Goal: Check status: Check status

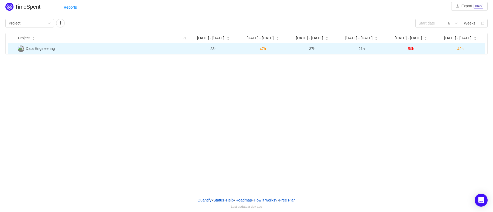
click at [410, 47] on span "50h" at bounding box center [411, 49] width 6 height 4
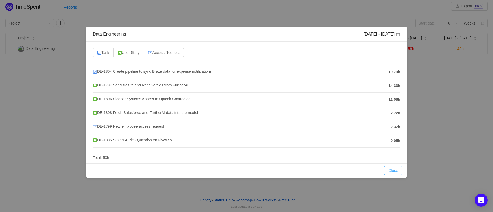
click at [391, 171] on button "Close" at bounding box center [393, 170] width 18 height 9
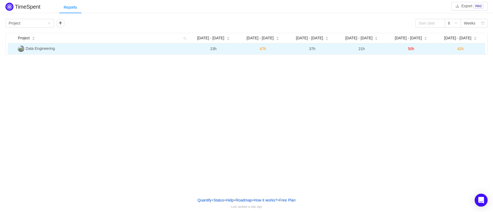
click at [411, 49] on span "50h" at bounding box center [411, 49] width 6 height 4
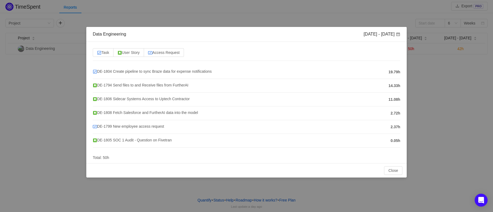
click at [448, 81] on div "Data Engineering [DATE] - [DATE] Task User Story Access Request DE-1804 Create …" at bounding box center [246, 106] width 493 height 212
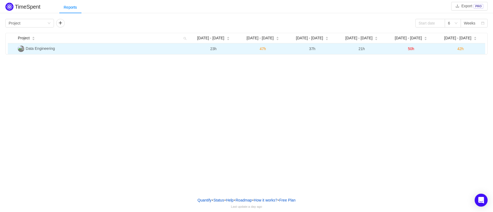
click at [464, 45] on td "42h" at bounding box center [460, 48] width 49 height 11
click at [461, 48] on span "42h" at bounding box center [460, 49] width 6 height 4
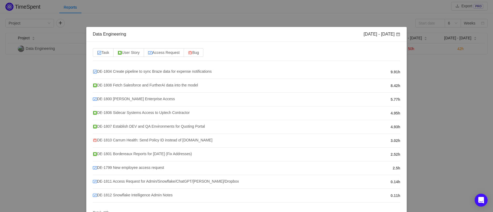
click at [443, 88] on div "Data Engineering [DATE] - [DATE] Task User Story Access Request Bug DE-1804 Cre…" at bounding box center [246, 106] width 493 height 212
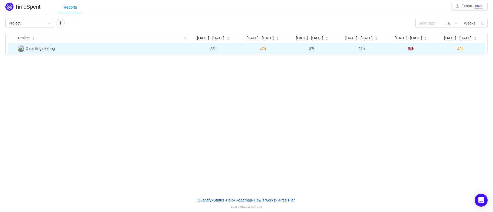
click at [260, 49] on span "47h" at bounding box center [263, 49] width 6 height 4
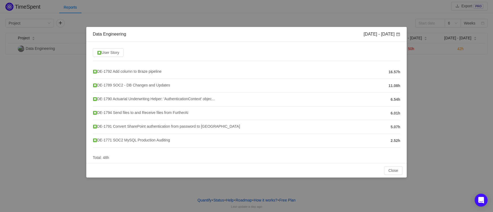
click at [440, 82] on div "Data Engineering [DATE] - [DATE] User Story DE-1792 Add column to Braze pipelin…" at bounding box center [246, 106] width 493 height 212
